Goal: Find specific page/section: Find specific page/section

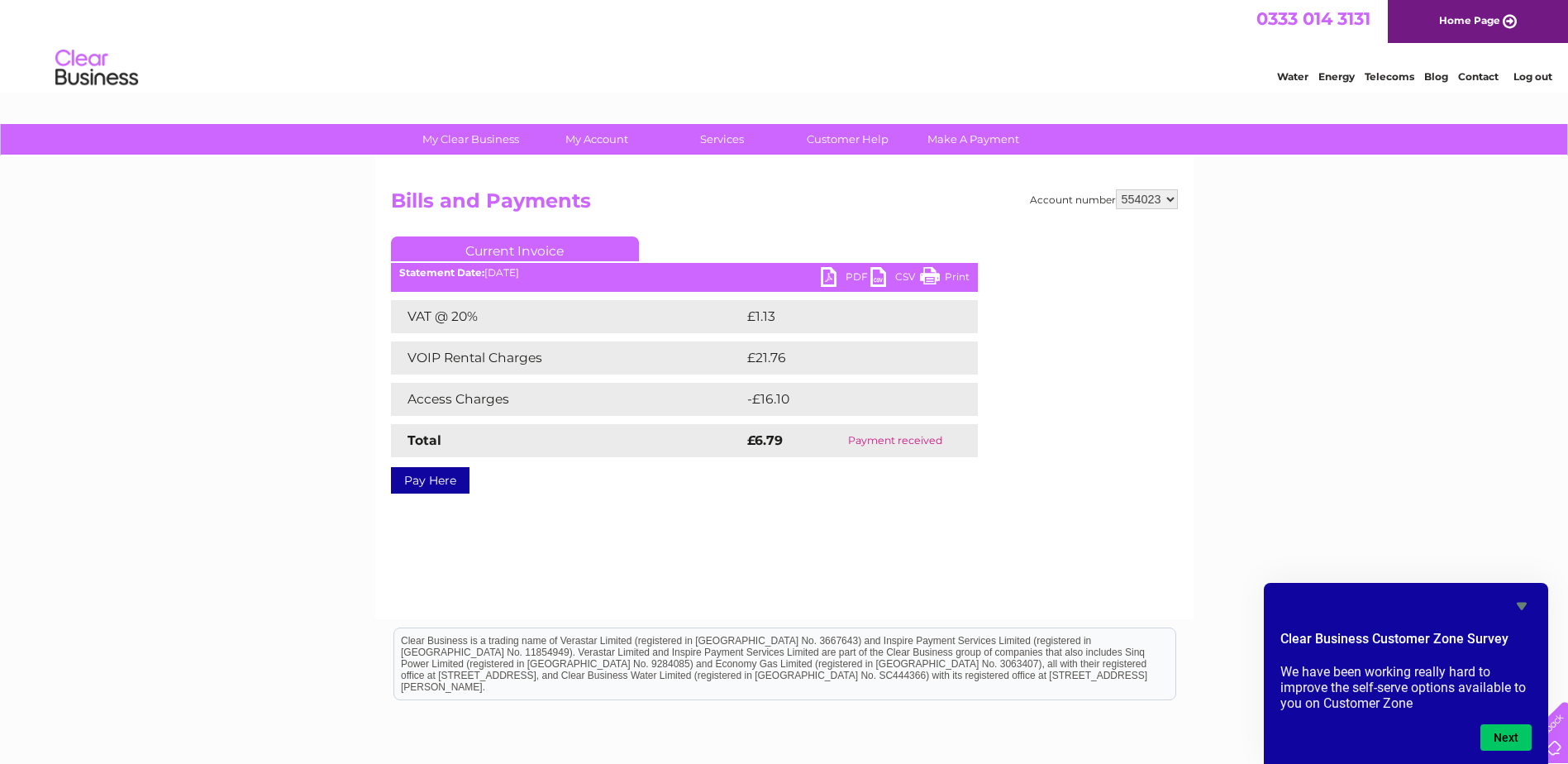
click at [948, 273] on link "Print" at bounding box center [944, 279] width 50 height 24
